Goal: Task Accomplishment & Management: Use online tool/utility

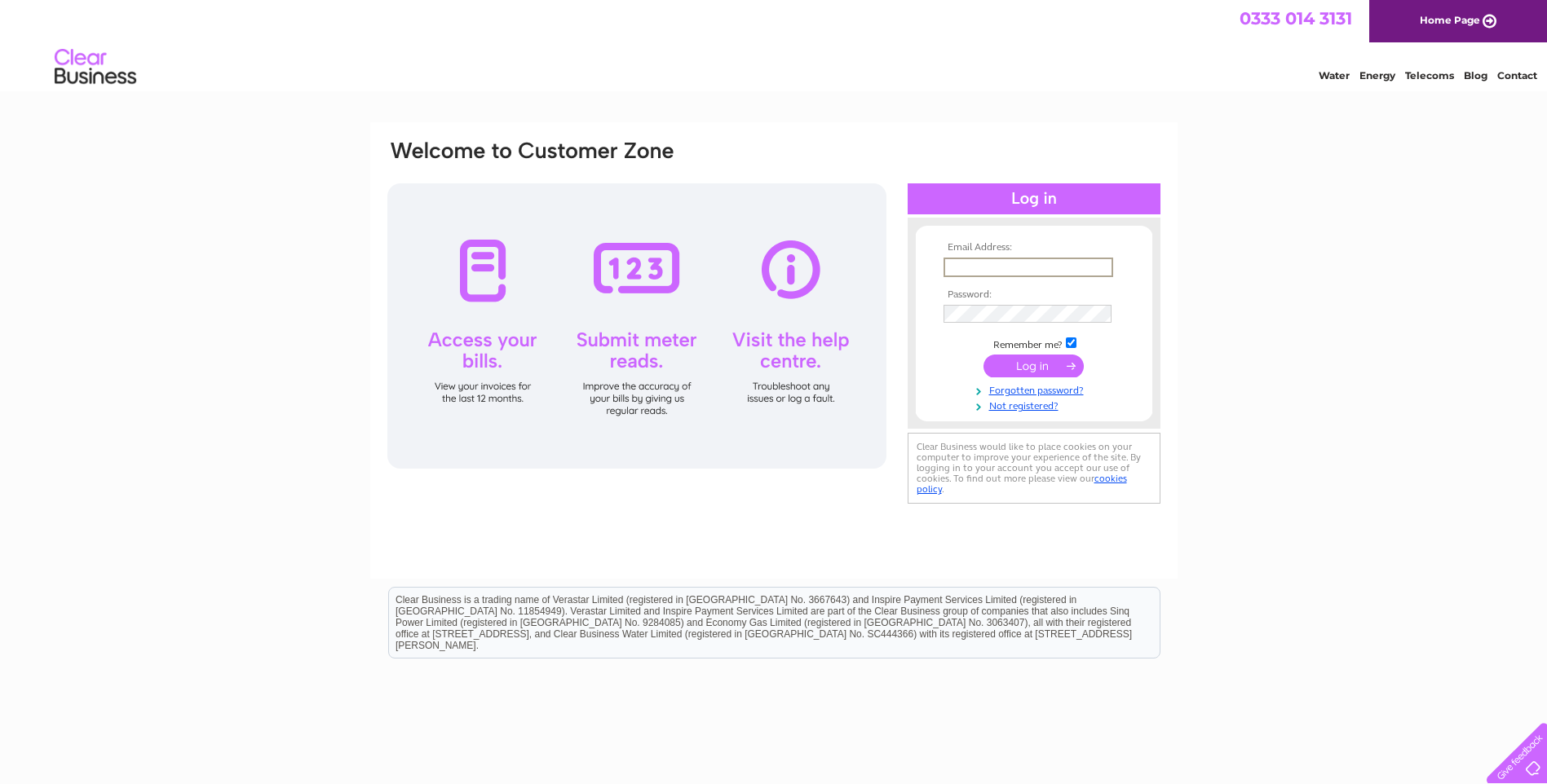
click at [1013, 264] on input "text" at bounding box center [1028, 267] width 170 height 19
type input "lynette@highlandsmokedsalmon.co.uk"
click at [984, 354] on input "submit" at bounding box center [1034, 366] width 100 height 23
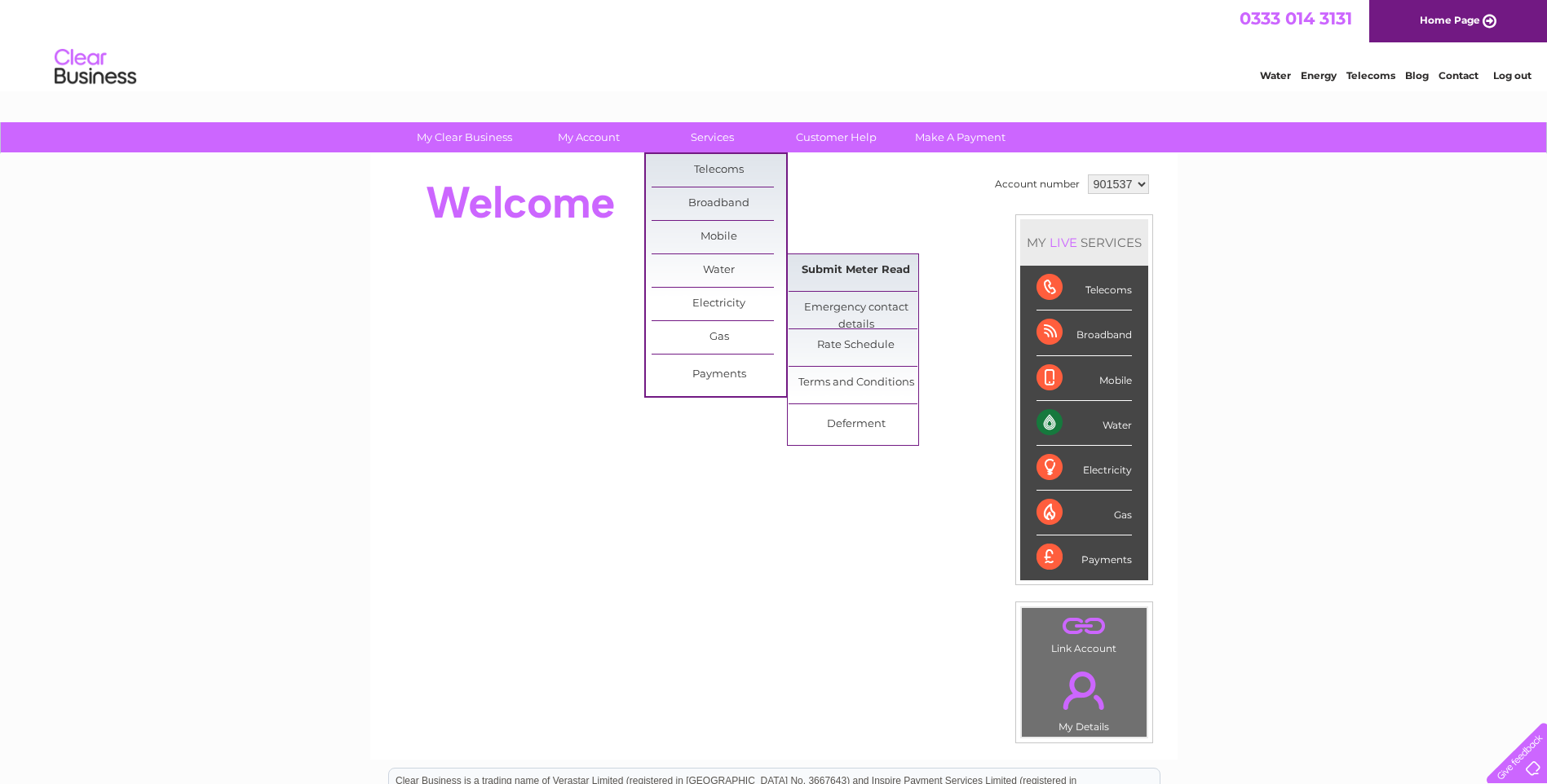
click at [850, 269] on link "Submit Meter Read" at bounding box center [855, 270] width 134 height 33
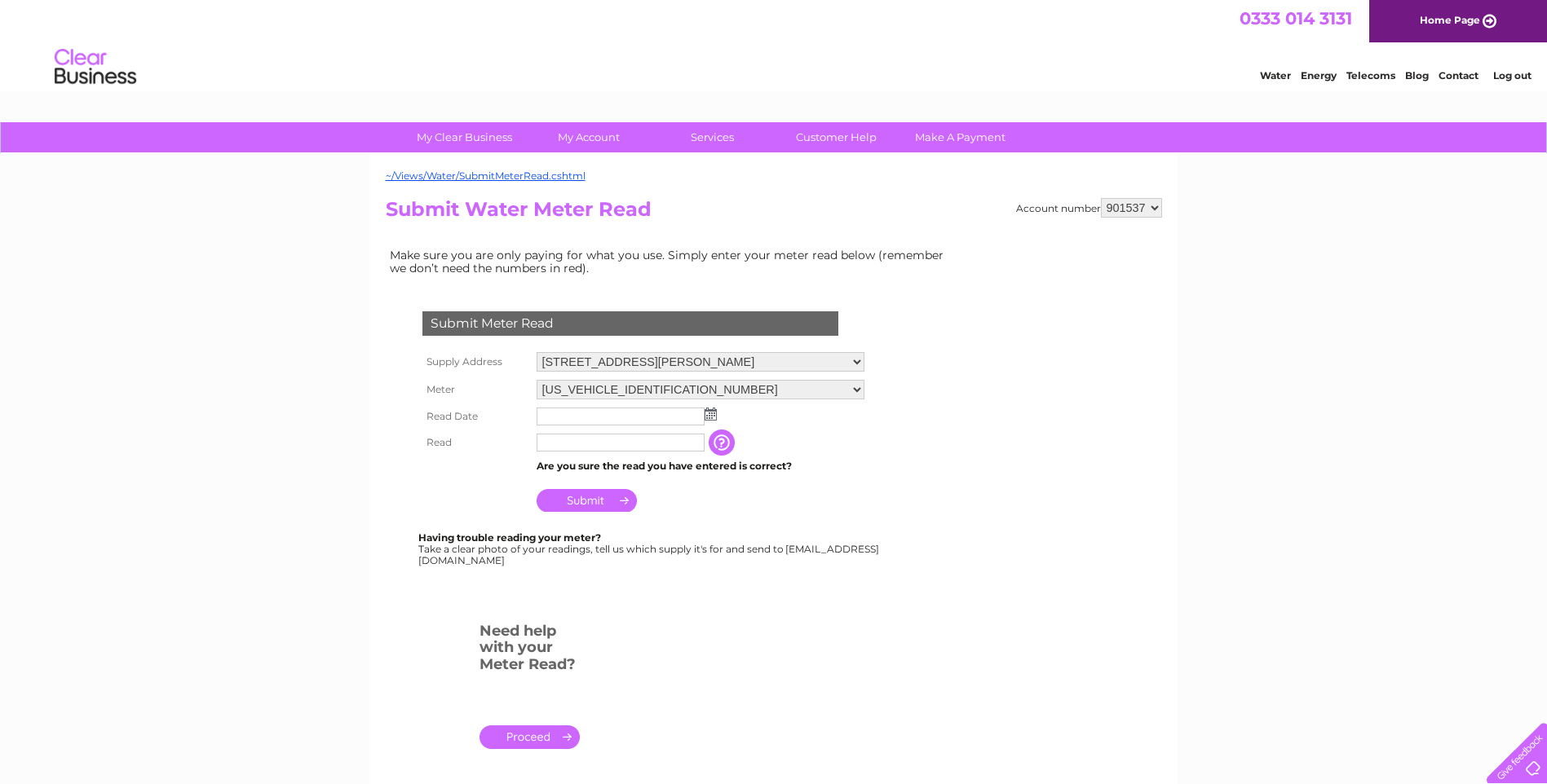
click at [715, 418] on img at bounding box center [710, 414] width 12 height 13
click at [636, 485] on link "1" at bounding box center [629, 486] width 26 height 17
type input "[DATE]"
click at [589, 441] on input "text" at bounding box center [620, 442] width 168 height 18
type input "91771"
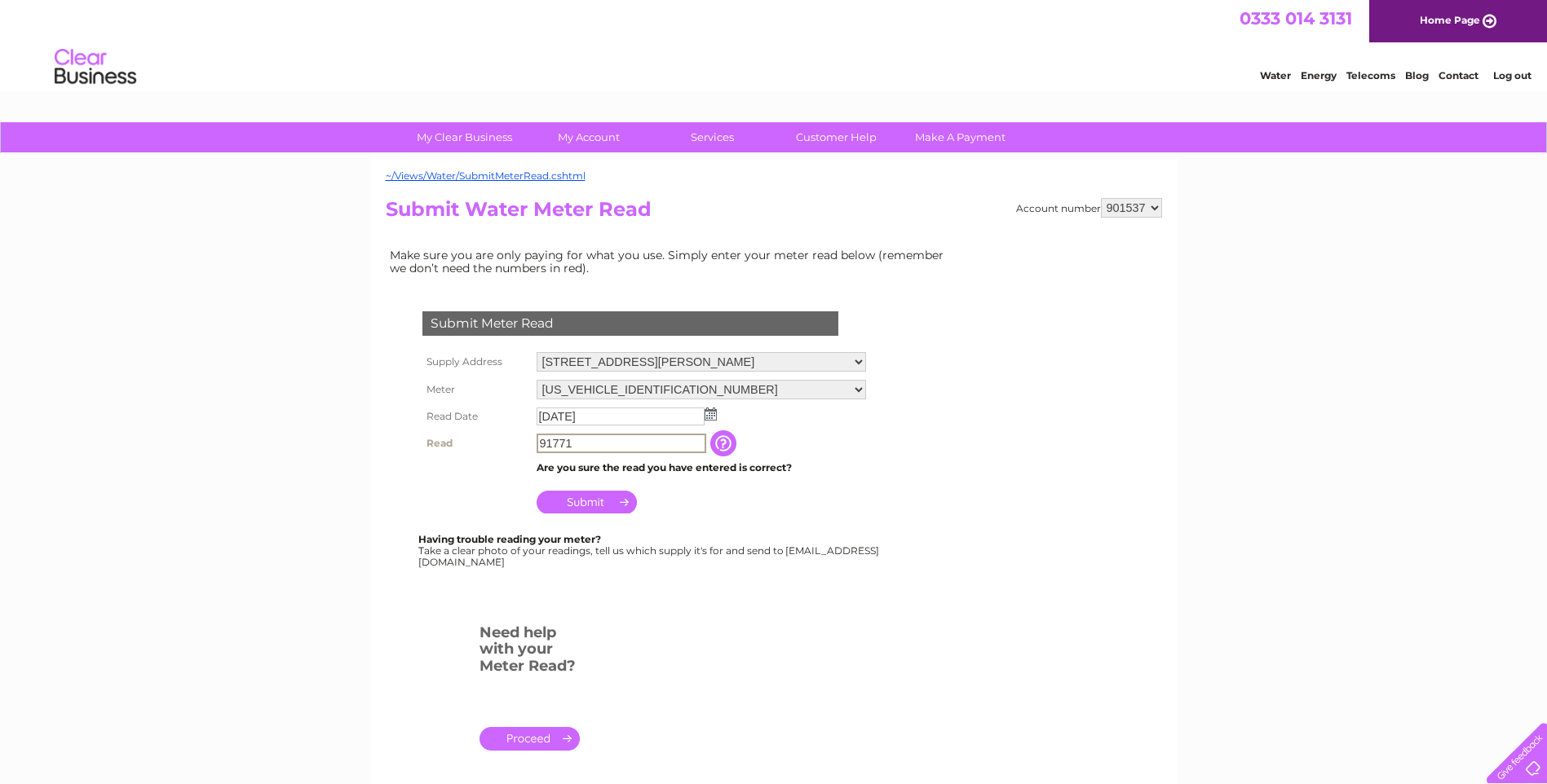
click at [581, 500] on input "Submit" at bounding box center [586, 502] width 100 height 23
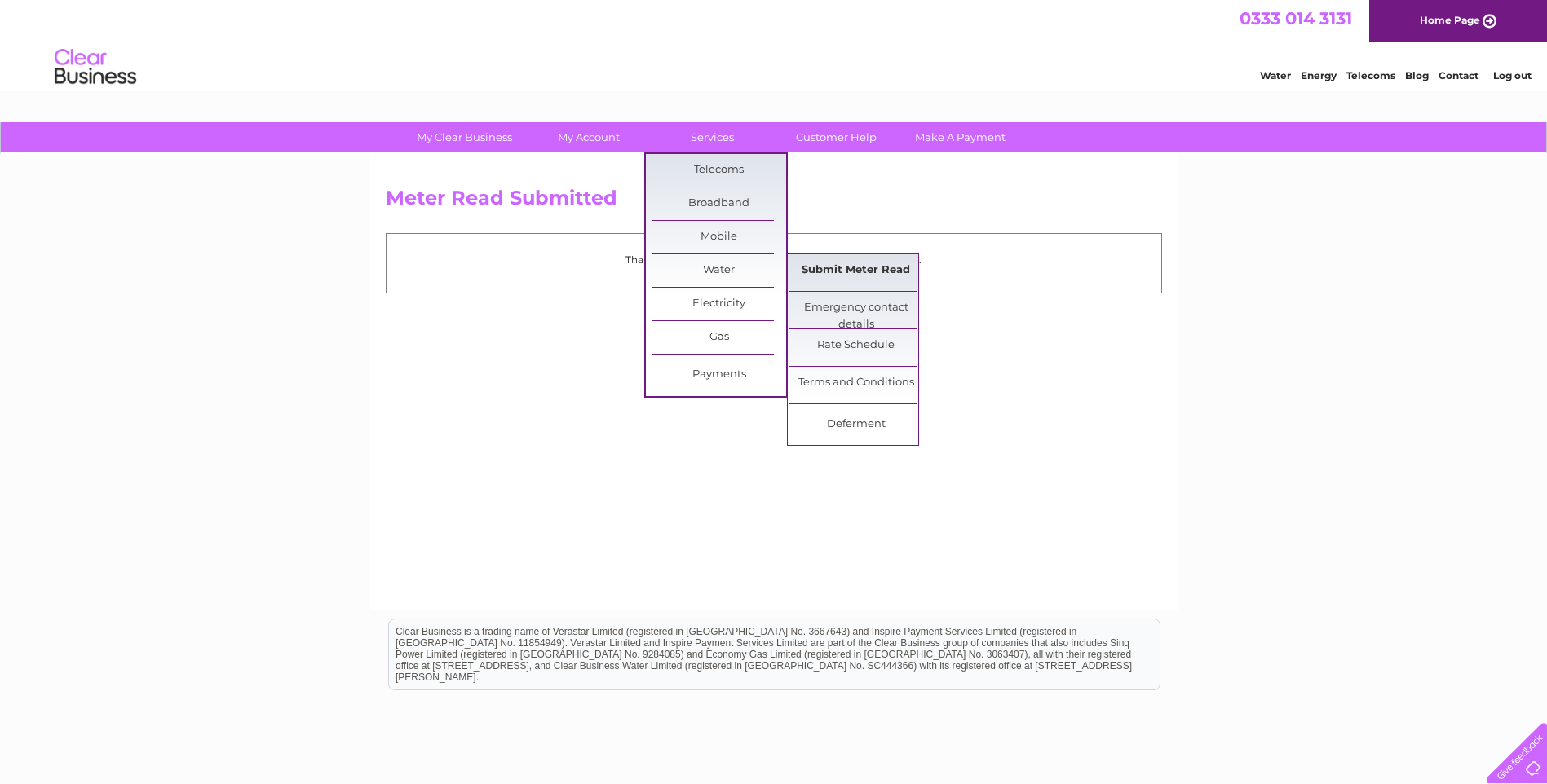
click at [852, 276] on link "Submit Meter Read" at bounding box center [855, 270] width 134 height 33
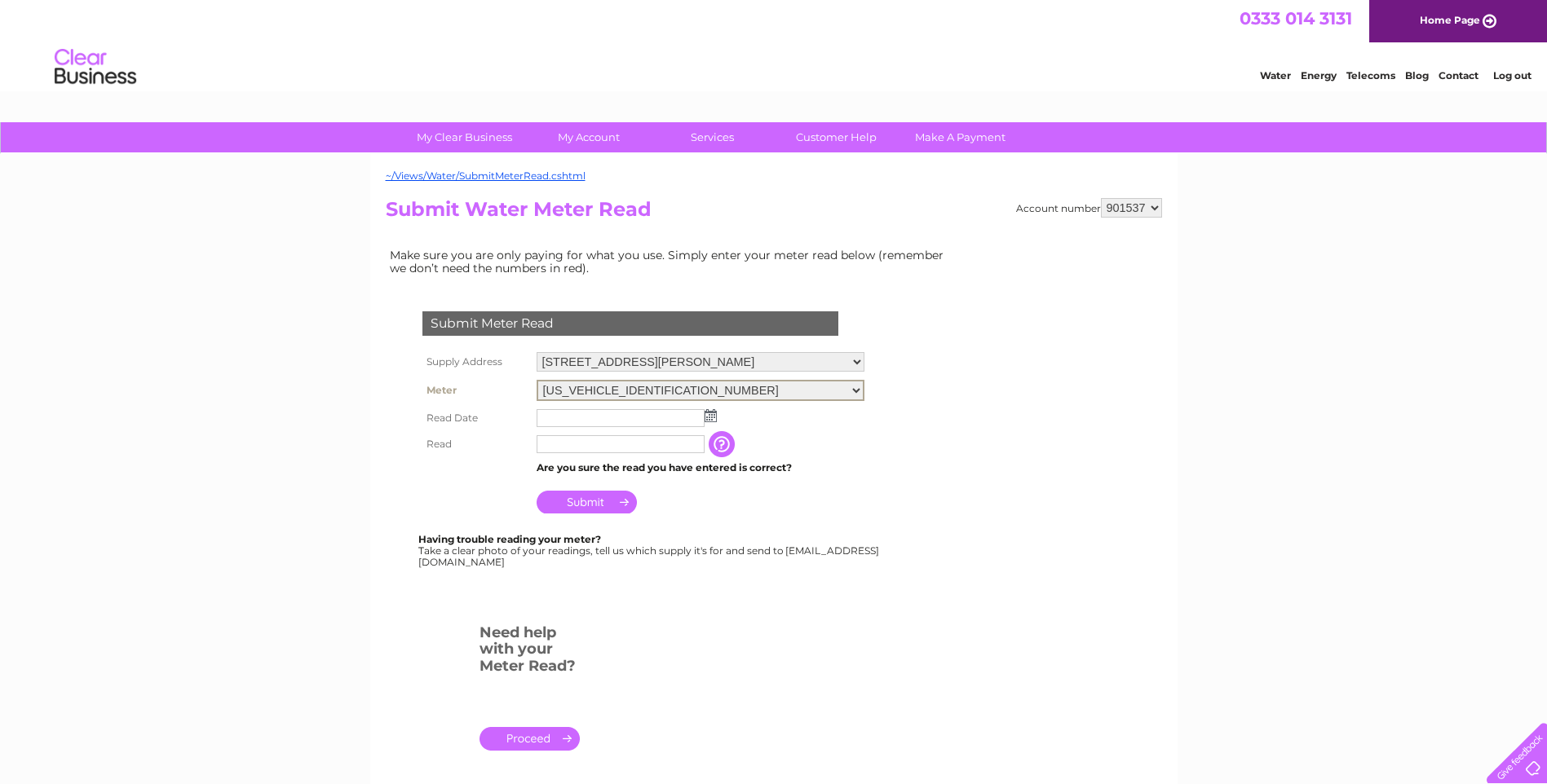
drag, startPoint x: 869, startPoint y: 385, endPoint x: 842, endPoint y: 393, distance: 28.2
click at [864, 385] on select "06ELSTER12M042606 06ELSTER16M120904" at bounding box center [700, 390] width 328 height 21
select select "382206"
click at [536, 380] on select "06ELSTER12M042606 06ELSTER16M120904" at bounding box center [700, 390] width 328 height 21
click at [710, 417] on img at bounding box center [710, 416] width 12 height 13
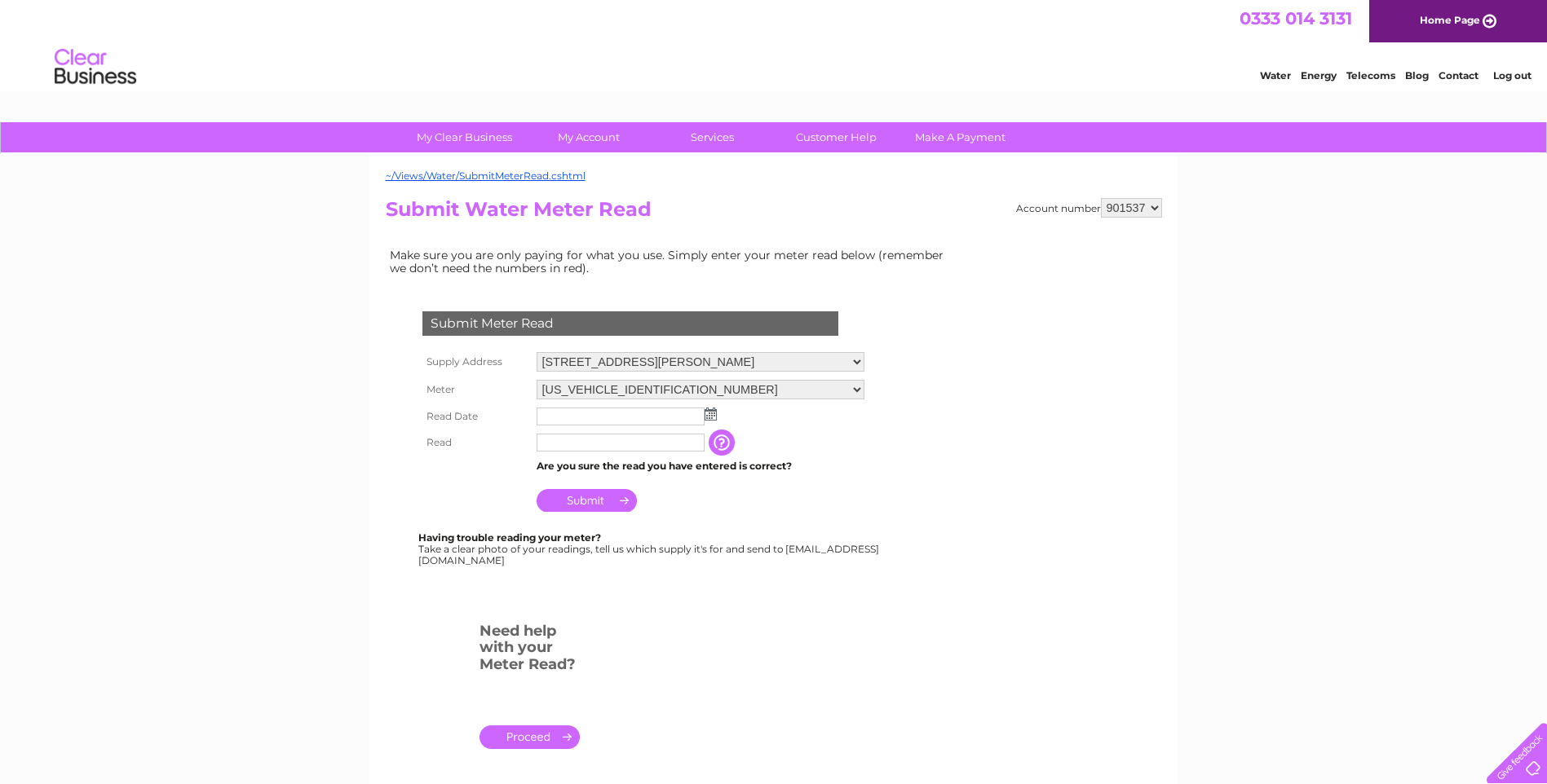
click at [714, 417] on img at bounding box center [710, 414] width 12 height 13
click at [631, 483] on link "1" at bounding box center [629, 486] width 26 height 17
type input "[DATE]"
click at [579, 445] on input "text" at bounding box center [620, 442] width 168 height 18
type input "86751"
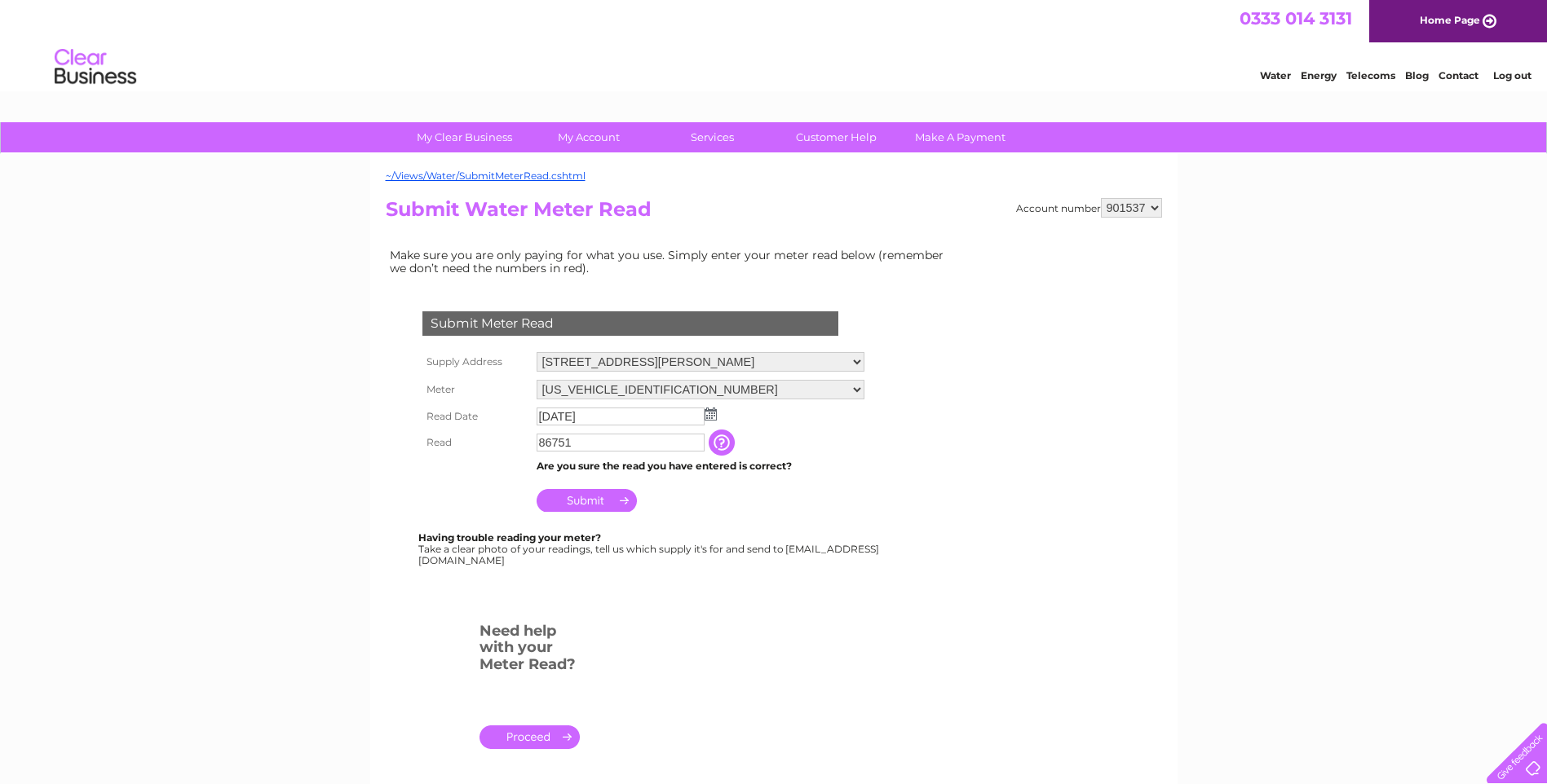
click at [585, 500] on input "Submit" at bounding box center [586, 501] width 100 height 23
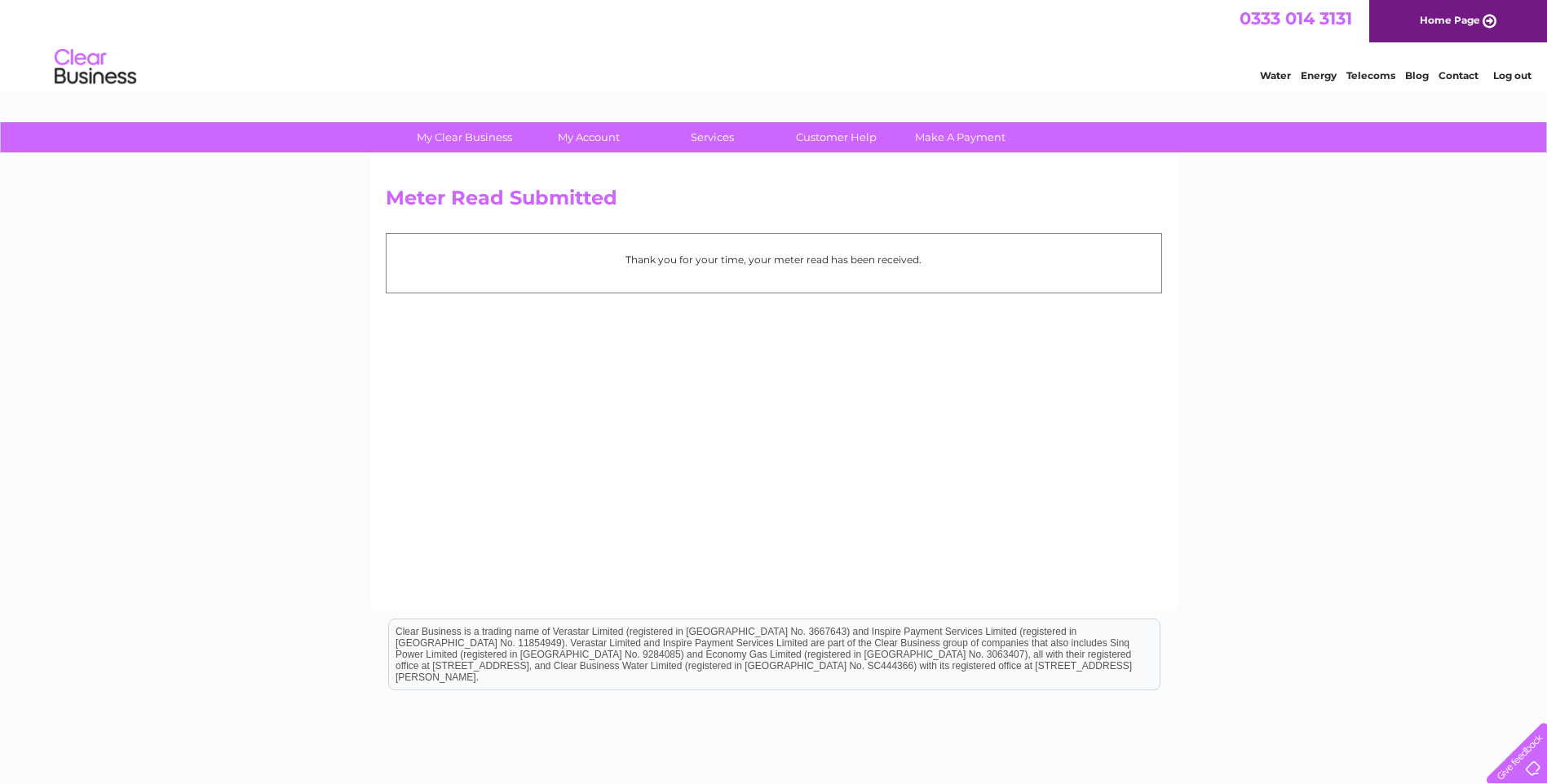
click at [1514, 73] on link "Log out" at bounding box center [1512, 76] width 39 height 12
